Goal: Task Accomplishment & Management: Use online tool/utility

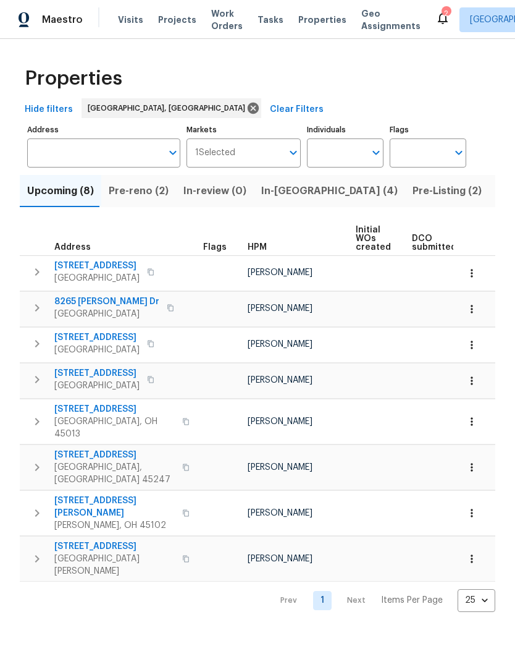
click at [497, 190] on span "Listed (25)" at bounding box center [523, 190] width 53 height 17
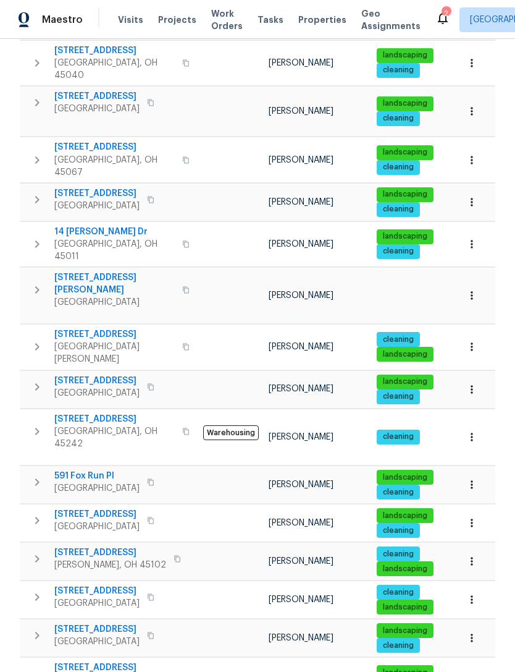
scroll to position [295, 0]
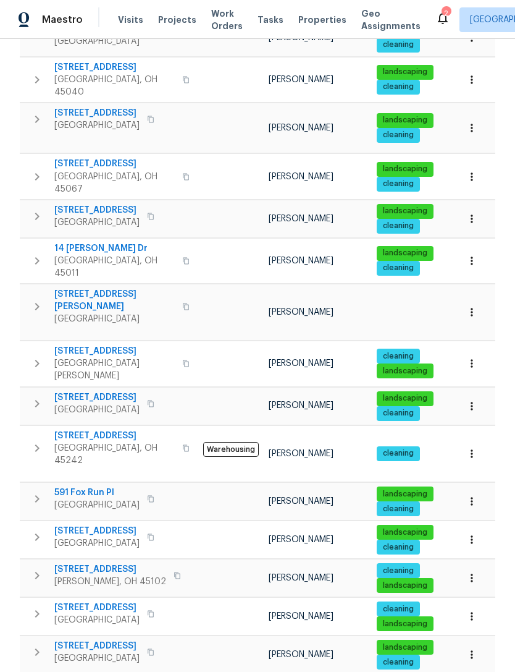
click at [106, 288] on span "[STREET_ADDRESS][PERSON_NAME]" at bounding box center [114, 300] width 121 height 25
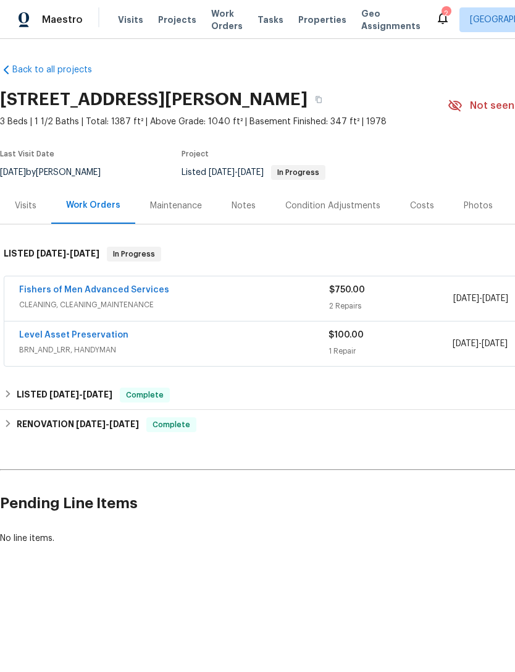
click at [127, 291] on link "Fishers of Men Advanced Services" at bounding box center [94, 290] width 150 height 9
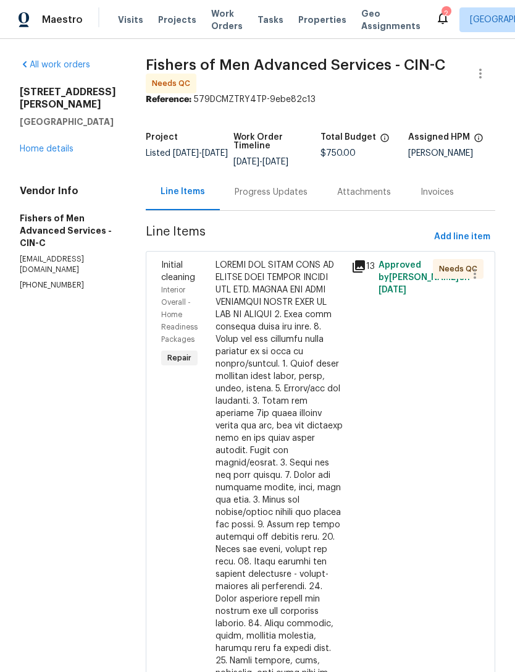
click at [348, 508] on div "$500.00" at bounding box center [280, 592] width 136 height 675
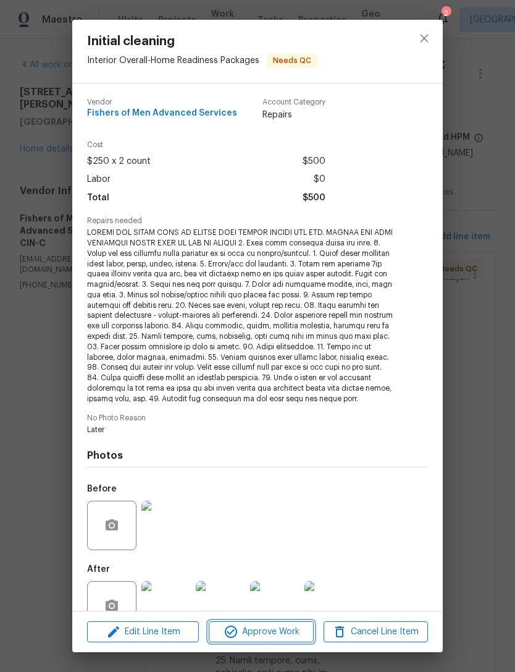
click at [263, 629] on span "Approve Work" at bounding box center [261, 631] width 97 height 15
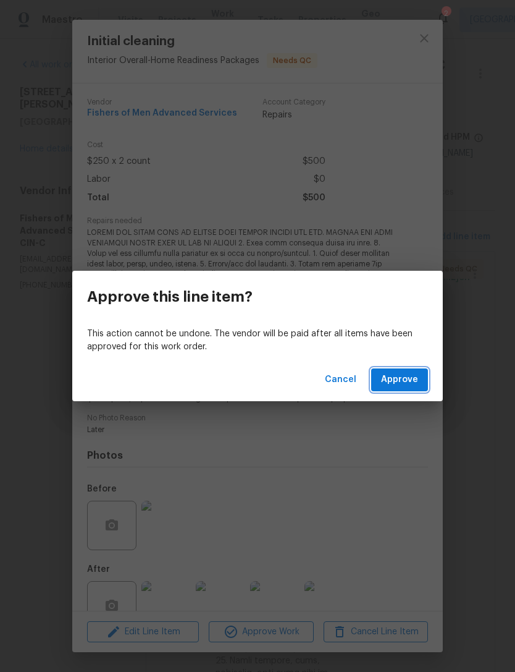
click at [420, 378] on button "Approve" at bounding box center [399, 379] width 57 height 23
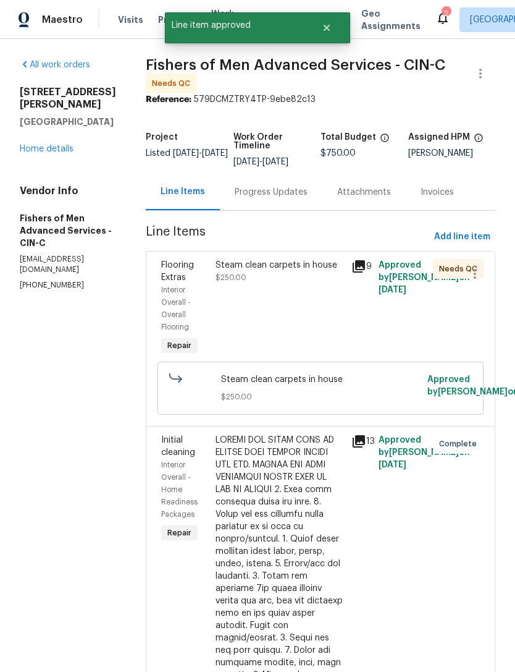
click at [333, 339] on div "Steam clean carpets in house $250.00" at bounding box center [280, 308] width 136 height 106
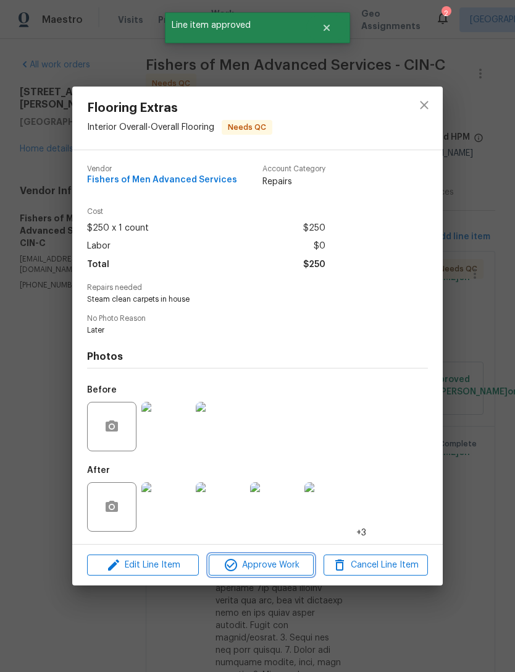
click at [282, 569] on span "Approve Work" at bounding box center [261, 564] width 97 height 15
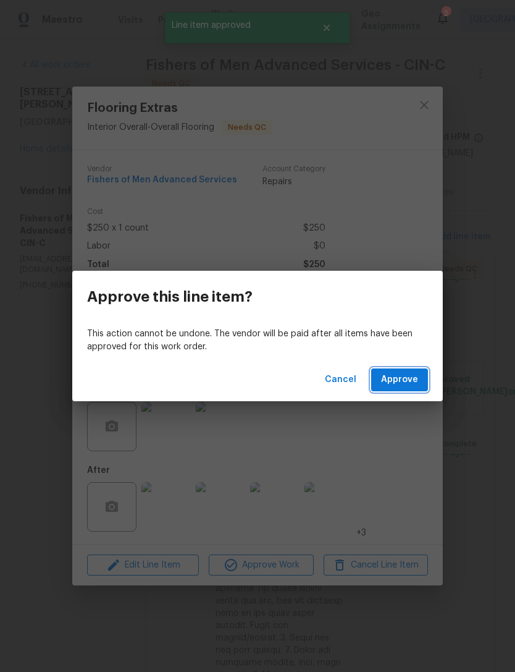
click at [401, 382] on span "Approve" at bounding box center [399, 379] width 37 height 15
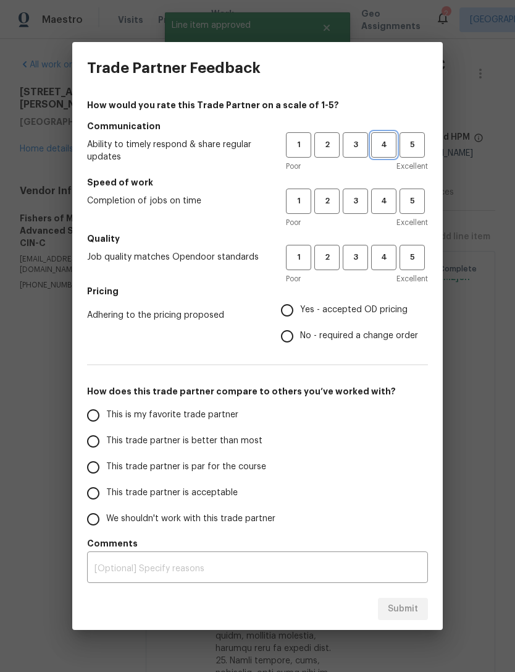
click at [383, 145] on span "4" at bounding box center [384, 145] width 23 height 14
click at [378, 210] on button "4" at bounding box center [383, 200] width 25 height 25
click at [383, 252] on span "4" at bounding box center [384, 257] width 23 height 14
click at [316, 313] on span "Yes - accepted OD pricing" at bounding box center [354, 309] width 108 height 13
click at [300, 313] on input "Yes - accepted OD pricing" at bounding box center [287, 310] width 26 height 26
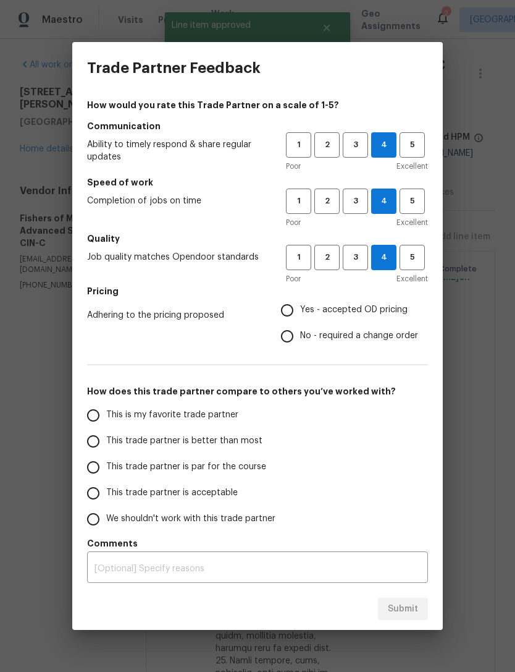
radio input "true"
click at [180, 413] on span "This is my favorite trade partner" at bounding box center [172, 414] width 132 height 13
click at [106, 413] on input "This is my favorite trade partner" at bounding box center [93, 415] width 26 height 26
click at [401, 606] on span "Submit" at bounding box center [403, 608] width 30 height 15
radio input "true"
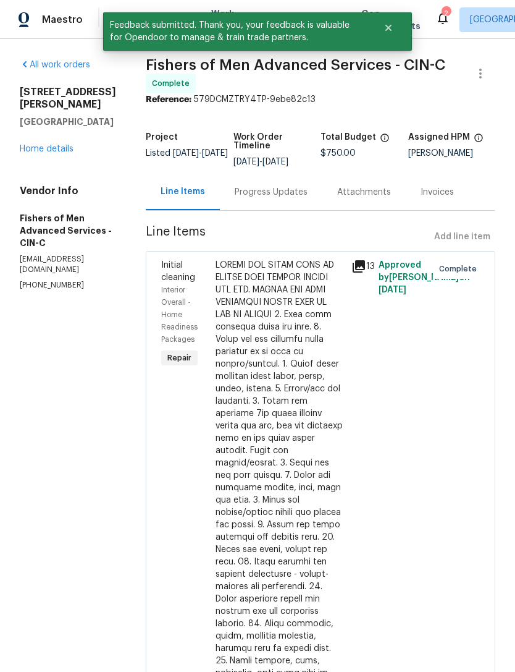
click at [50, 145] on link "Home details" at bounding box center [47, 149] width 54 height 9
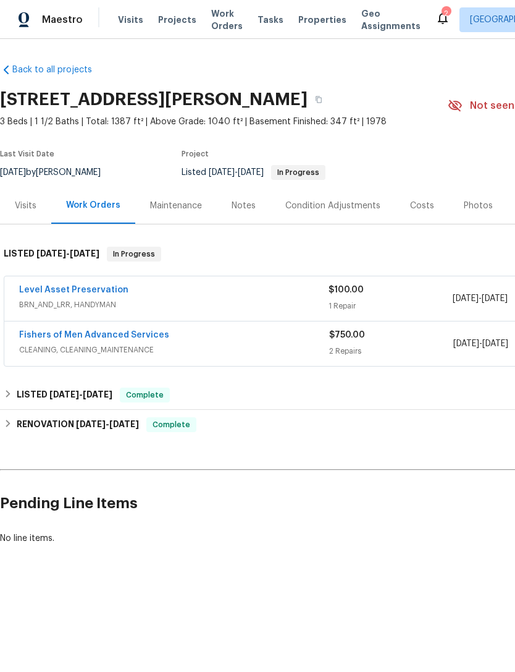
click at [92, 290] on link "Level Asset Preservation" at bounding box center [73, 290] width 109 height 9
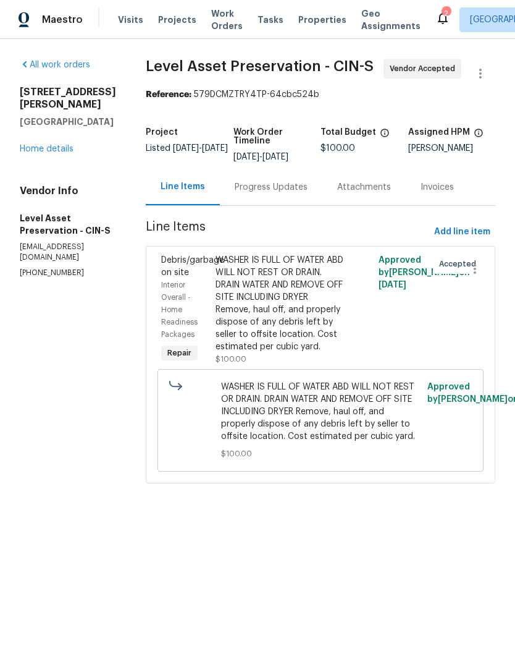
click at [183, 24] on span "Projects" at bounding box center [177, 20] width 38 height 12
